Goal: Task Accomplishment & Management: Manage account settings

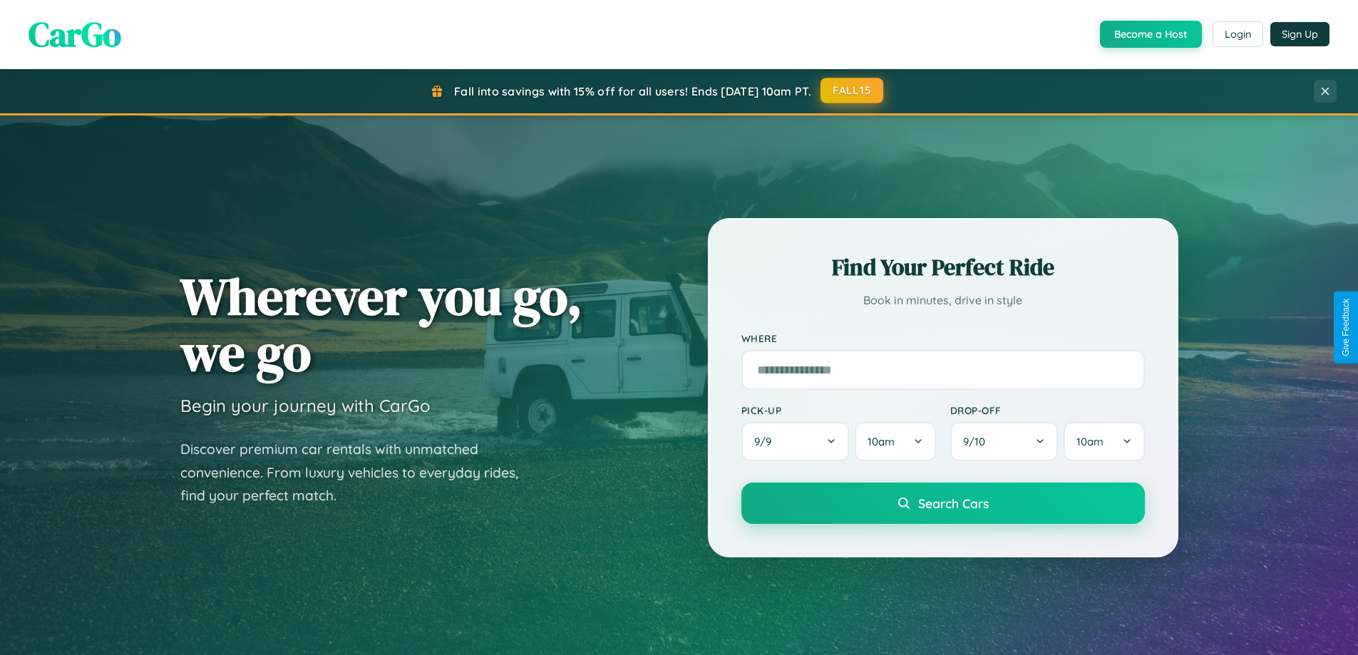
click at [853, 91] on button "FALL15" at bounding box center [851, 91] width 63 height 26
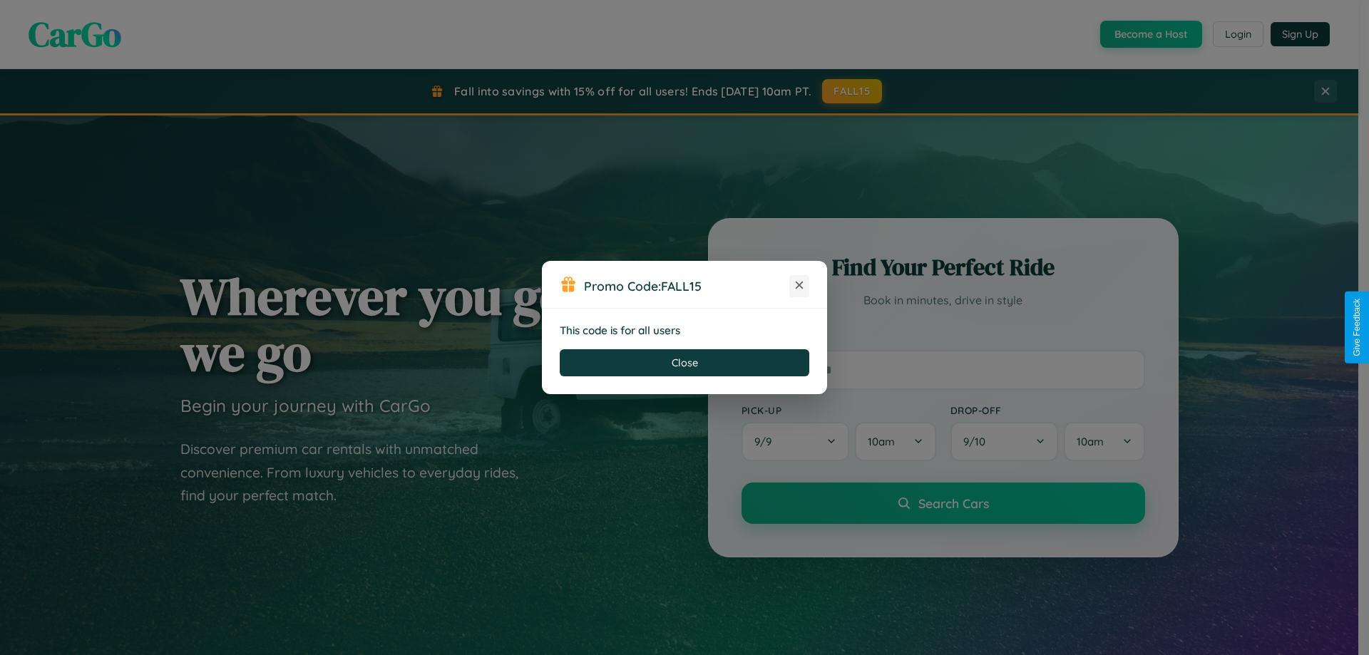
click at [799, 286] on icon at bounding box center [799, 285] width 14 height 14
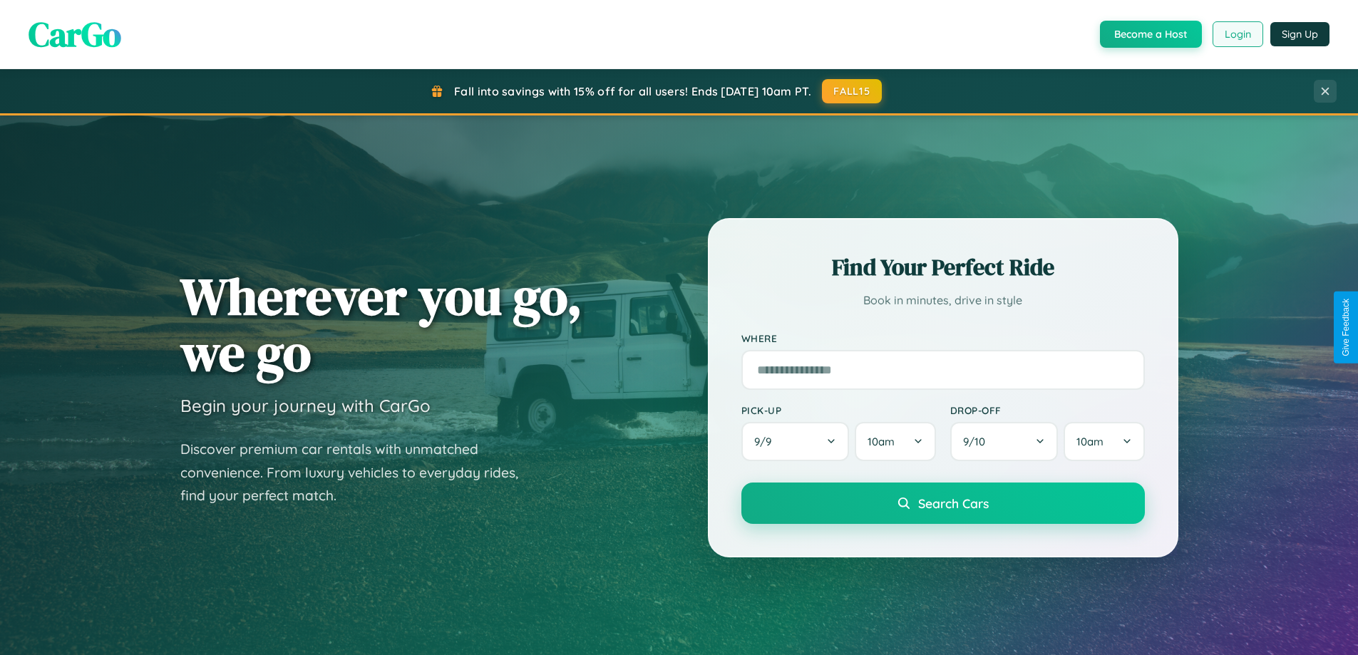
click at [1237, 34] on button "Login" at bounding box center [1237, 34] width 51 height 26
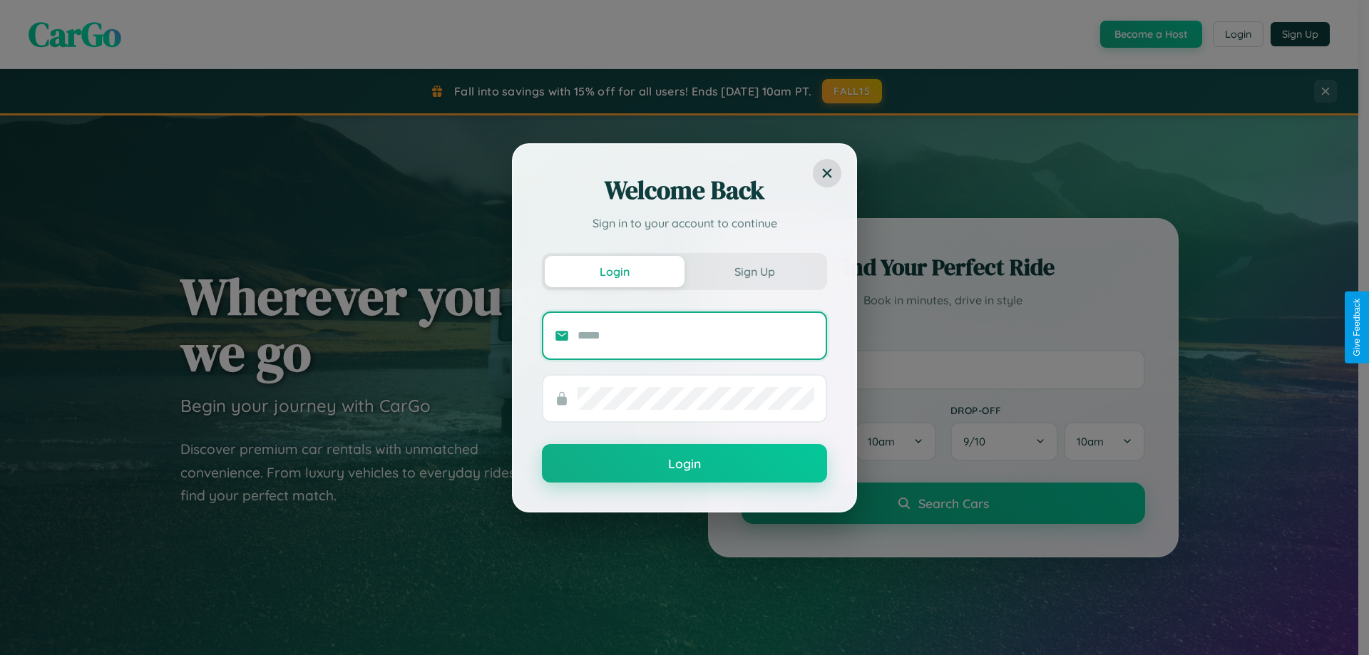
click at [696, 335] on input "text" at bounding box center [695, 335] width 237 height 23
type input "**********"
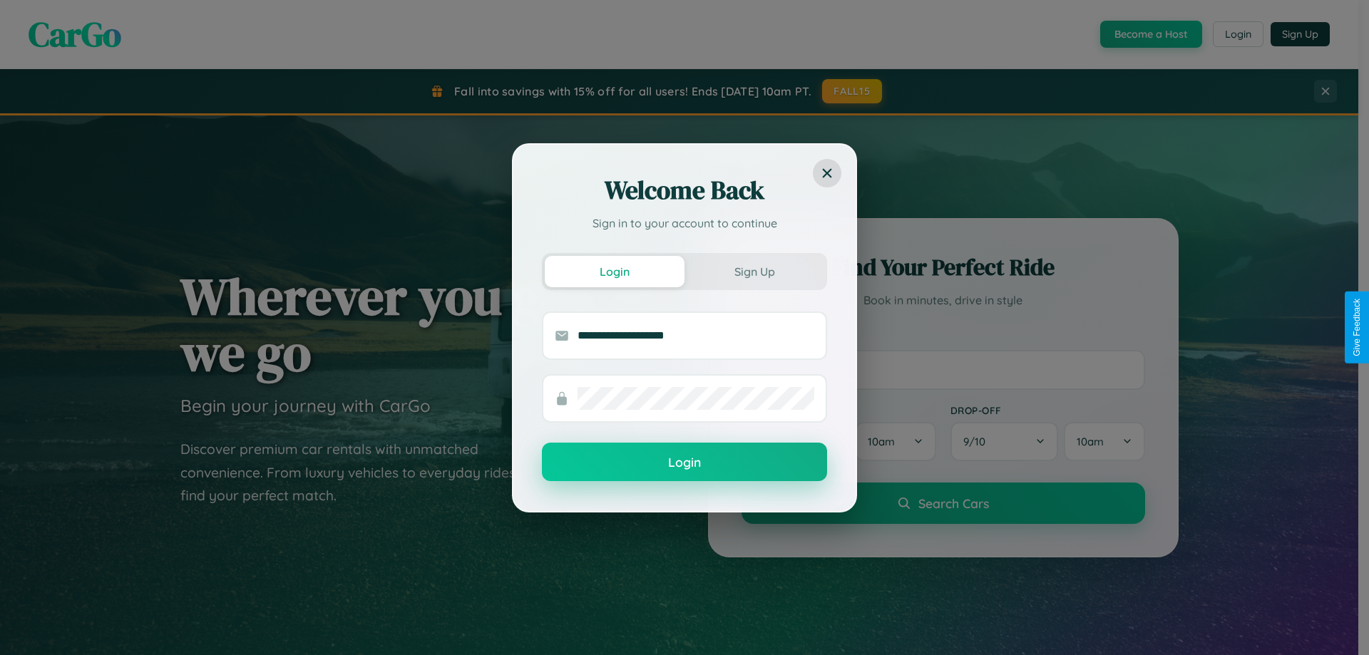
click at [684, 462] on button "Login" at bounding box center [684, 462] width 285 height 38
click at [853, 91] on div "Welcome Back Sign in to your account to continue Login Sign Up Login" at bounding box center [684, 327] width 1369 height 655
